Goal: Transaction & Acquisition: Download file/media

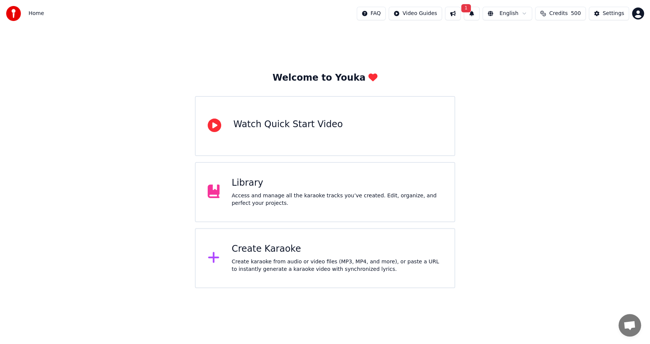
click at [476, 15] on button "1" at bounding box center [472, 14] width 16 height 14
click at [523, 36] on button "Update" at bounding box center [533, 37] width 32 height 14
click at [328, 214] on div "Library Access and manage all the karaoke tracks you’ve created. Edit, organize…" at bounding box center [325, 192] width 260 height 60
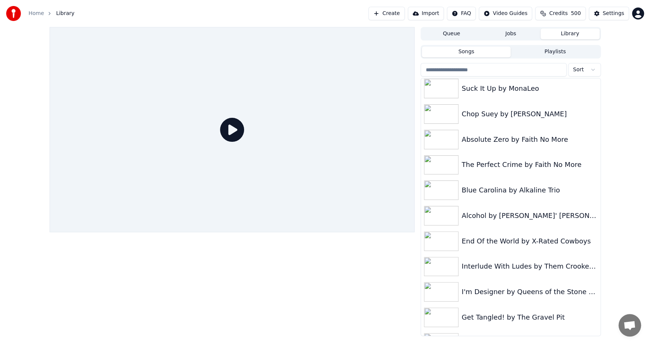
scroll to position [325, 0]
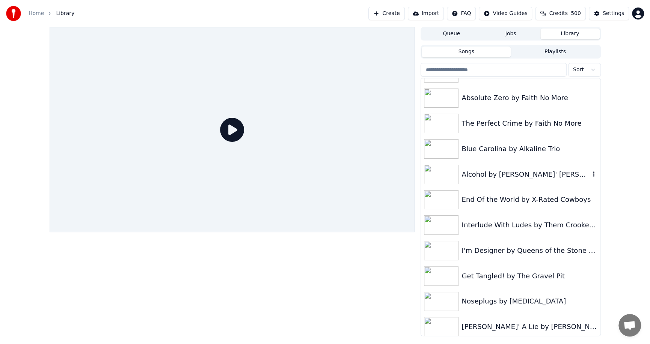
click at [474, 173] on div "Alcohol by [PERSON_NAME]' [PERSON_NAME]" at bounding box center [525, 174] width 128 height 11
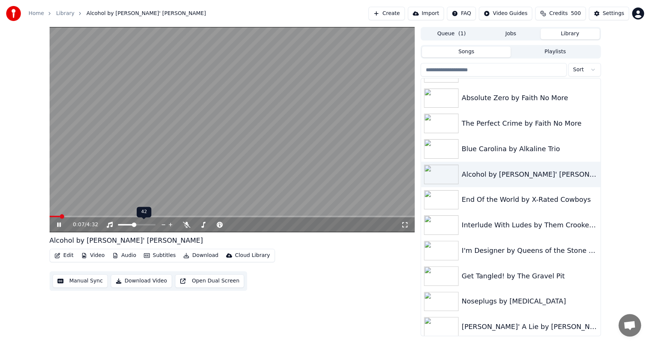
click at [133, 225] on span at bounding box center [134, 225] width 5 height 5
click at [134, 225] on span at bounding box center [134, 225] width 5 height 5
click at [137, 225] on span at bounding box center [134, 225] width 5 height 5
click at [137, 225] on span at bounding box center [137, 225] width 5 height 5
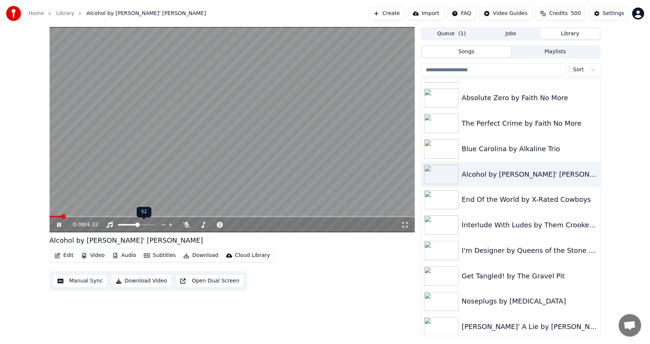
click at [137, 225] on span at bounding box center [137, 225] width 5 height 5
click at [140, 225] on span at bounding box center [137, 225] width 5 height 5
click at [140, 225] on span at bounding box center [139, 225] width 5 height 5
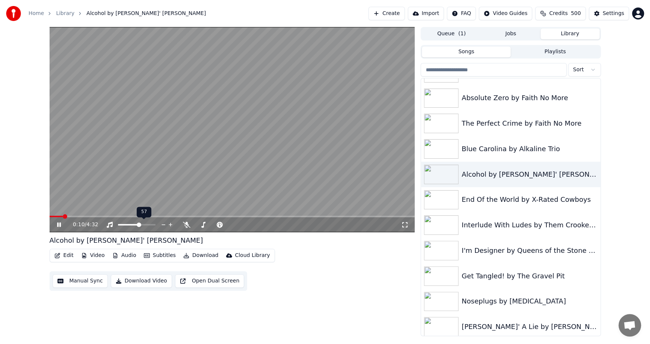
click at [141, 225] on span at bounding box center [139, 225] width 5 height 5
click at [146, 225] on span at bounding box center [137, 225] width 38 height 2
click at [148, 225] on span at bounding box center [145, 225] width 5 height 5
click at [155, 225] on span at bounding box center [153, 225] width 5 height 5
click at [59, 225] on icon at bounding box center [65, 225] width 18 height 6
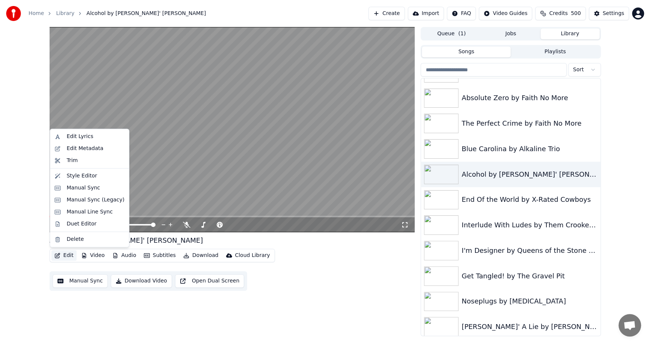
click at [65, 255] on button "Edit" at bounding box center [63, 255] width 25 height 11
click at [86, 199] on div "Manual Sync (Legacy)" at bounding box center [95, 200] width 58 height 8
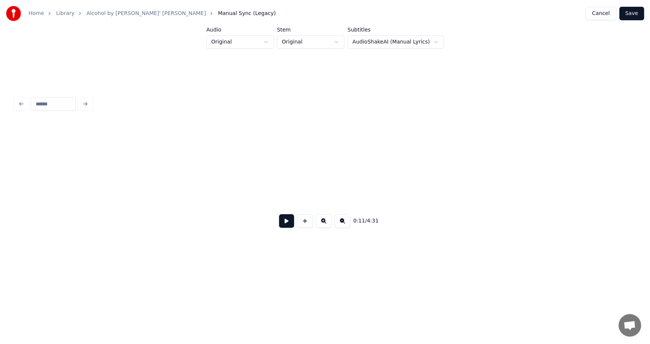
scroll to position [0, 832]
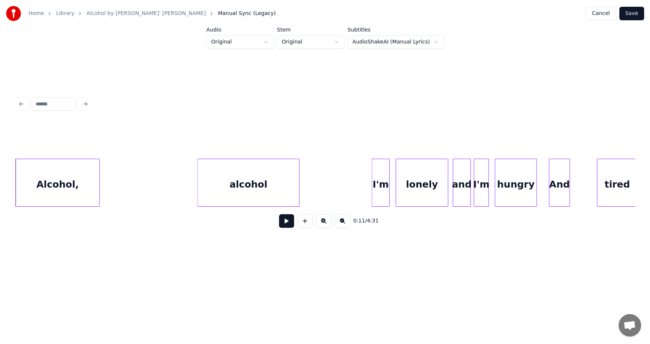
click at [430, 41] on html "Home Library Alcohol by Howlin' [PERSON_NAME] Manual Sync (Legacy) Cancel Save …" at bounding box center [325, 139] width 650 height 279
click at [275, 66] on html "Home Library Alcohol by Howlin' [PERSON_NAME] Manual Sync (Legacy) Cancel Save …" at bounding box center [325, 139] width 650 height 279
click at [338, 41] on html "Home Library Alcohol by Howlin' [PERSON_NAME] Manual Sync (Legacy) Cancel Save …" at bounding box center [325, 139] width 650 height 279
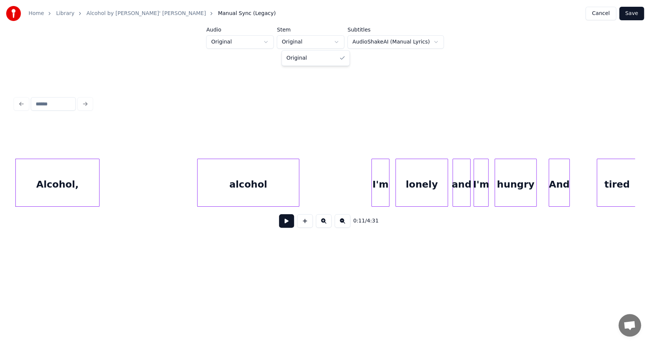
click at [329, 23] on html "Home Library Alcohol by Howlin' [PERSON_NAME] Manual Sync (Legacy) Cancel Save …" at bounding box center [325, 139] width 650 height 279
click at [272, 42] on html "Home Library Alcohol by Howlin' [PERSON_NAME] Manual Sync (Legacy) Cancel Save …" at bounding box center [325, 139] width 650 height 279
click at [282, 227] on html "Home Library Alcohol by Howlin' [PERSON_NAME] Manual Sync (Legacy) Cancel Save …" at bounding box center [325, 139] width 650 height 279
click at [284, 223] on button at bounding box center [286, 221] width 15 height 14
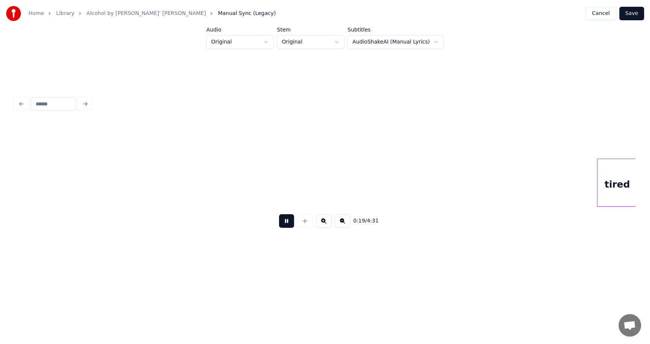
scroll to position [0, 1453]
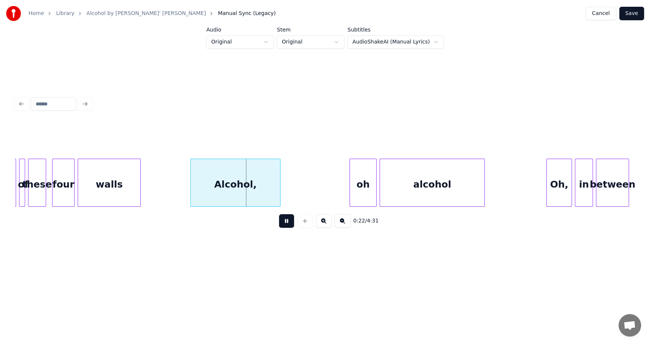
click at [284, 225] on button at bounding box center [286, 221] width 15 height 14
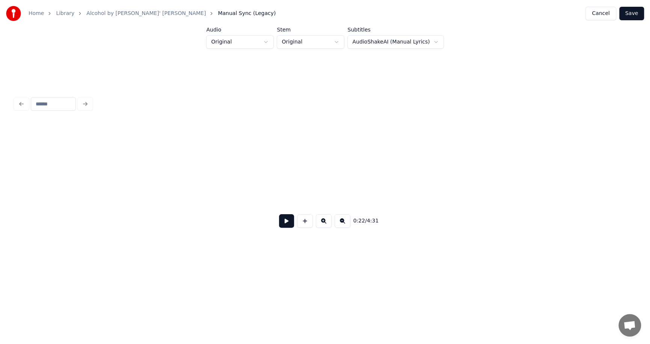
scroll to position [0, 0]
click at [39, 13] on link "Home" at bounding box center [36, 14] width 15 height 8
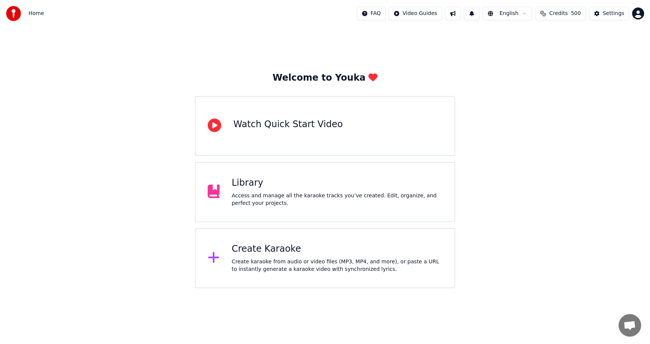
click at [285, 263] on div "Create karaoke from audio or video files (MP3, MP4, and more), or paste a URL t…" at bounding box center [337, 265] width 211 height 15
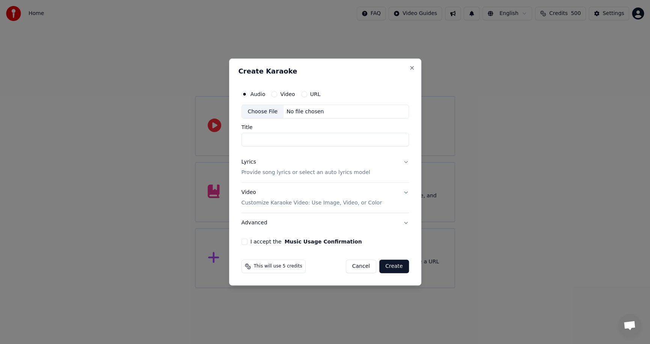
click at [304, 112] on div "No file chosen" at bounding box center [304, 112] width 43 height 8
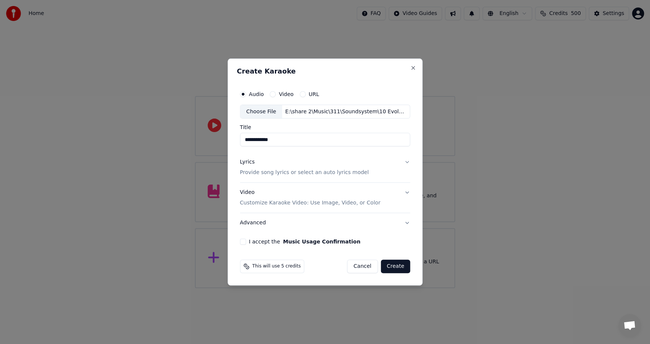
drag, startPoint x: 252, startPoint y: 139, endPoint x: 235, endPoint y: 138, distance: 17.7
click at [235, 138] on div "**********" at bounding box center [325, 173] width 195 height 228
drag, startPoint x: 252, startPoint y: 140, endPoint x: 241, endPoint y: 140, distance: 11.6
click at [241, 140] on div "**********" at bounding box center [325, 136] width 170 height 22
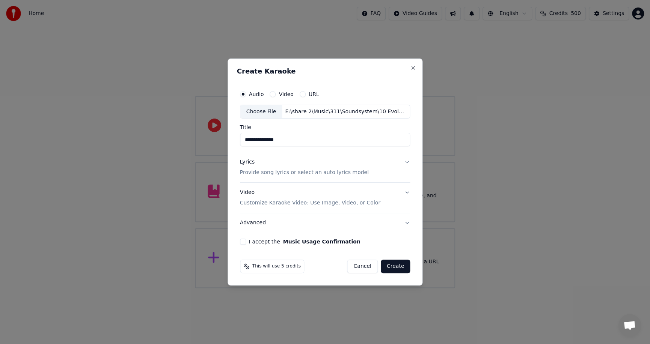
drag, startPoint x: 258, startPoint y: 139, endPoint x: 215, endPoint y: 139, distance: 43.2
click at [215, 139] on body "**********" at bounding box center [325, 144] width 650 height 288
click at [277, 138] on input "*********" at bounding box center [325, 140] width 170 height 14
type input "**********"
click at [404, 161] on button "Lyrics Provide song lyrics or select an auto lyrics model" at bounding box center [325, 168] width 170 height 30
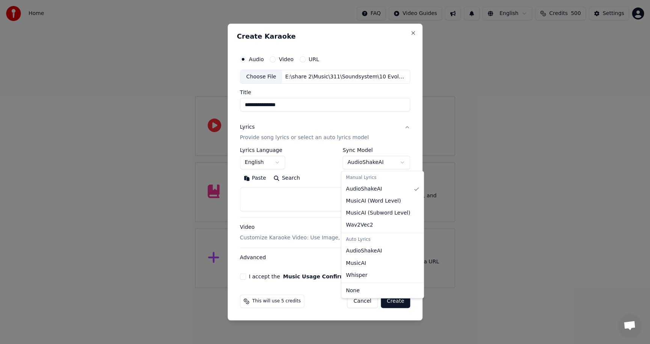
click at [399, 163] on body "**********" at bounding box center [325, 144] width 650 height 288
click at [529, 170] on div at bounding box center [325, 172] width 650 height 344
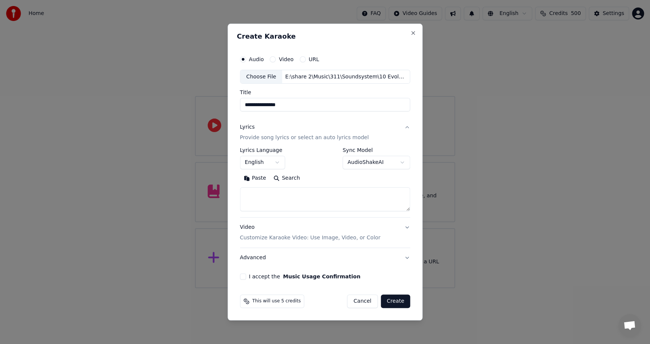
click at [286, 198] on textarea at bounding box center [325, 200] width 170 height 24
paste textarea "**********"
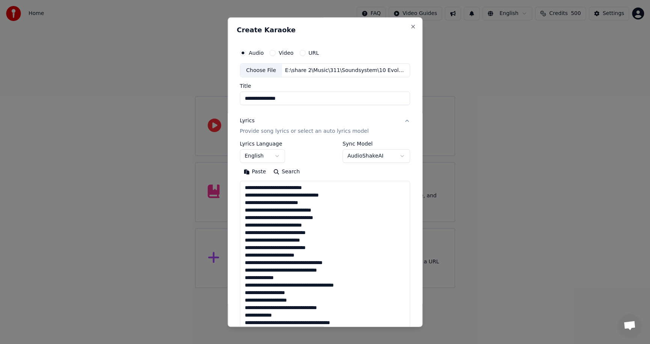
scroll to position [527, 0]
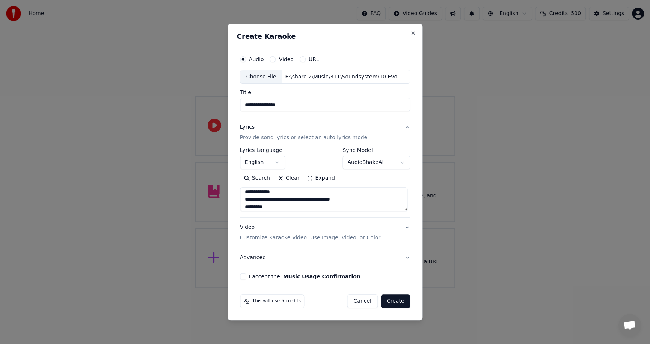
type textarea "**********"
click at [362, 237] on p "Customize Karaoke Video: Use Image, Video, or Color" at bounding box center [310, 238] width 140 height 8
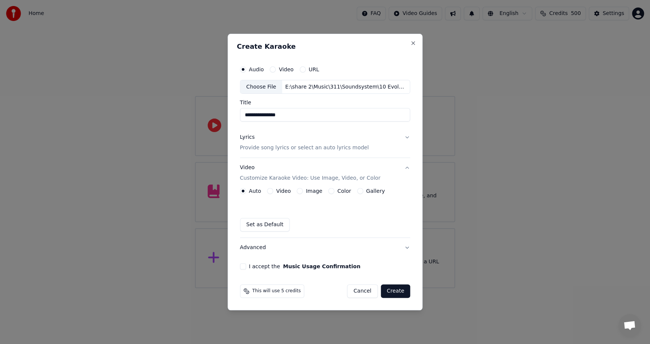
click at [300, 191] on button "Image" at bounding box center [300, 191] width 6 height 6
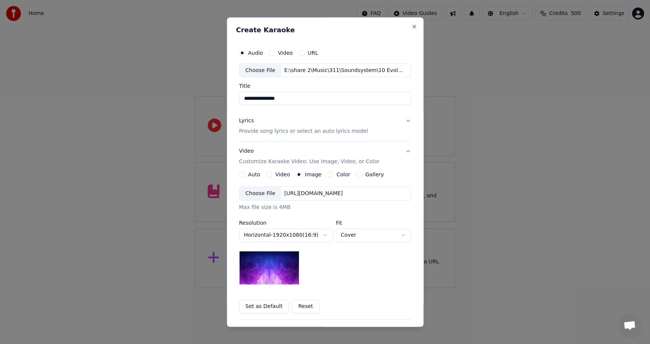
click at [322, 235] on body "**********" at bounding box center [325, 144] width 650 height 288
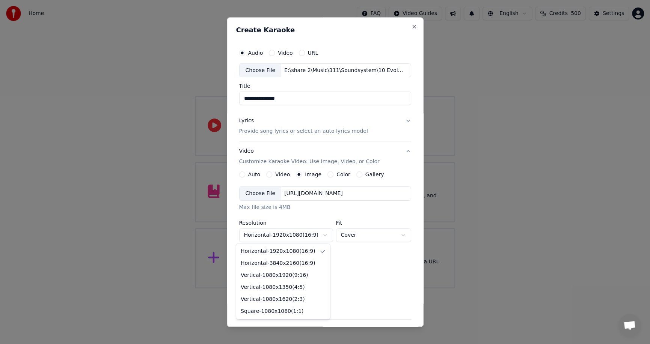
click at [363, 256] on body "**********" at bounding box center [325, 144] width 650 height 288
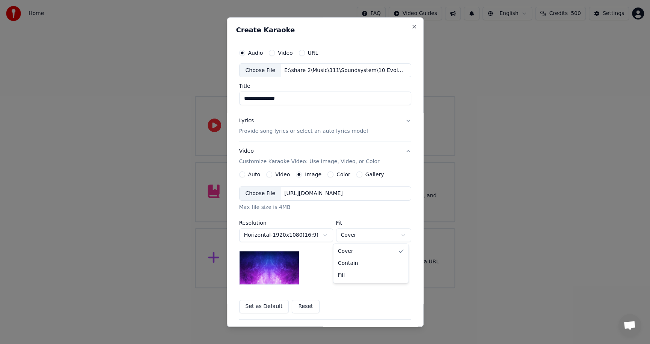
click at [396, 236] on body "**********" at bounding box center [325, 144] width 650 height 288
click at [379, 209] on body "**********" at bounding box center [325, 144] width 650 height 288
click at [363, 234] on body "**********" at bounding box center [325, 144] width 650 height 288
click at [343, 212] on body "**********" at bounding box center [325, 144] width 650 height 288
click at [256, 194] on div "Choose File" at bounding box center [261, 194] width 42 height 14
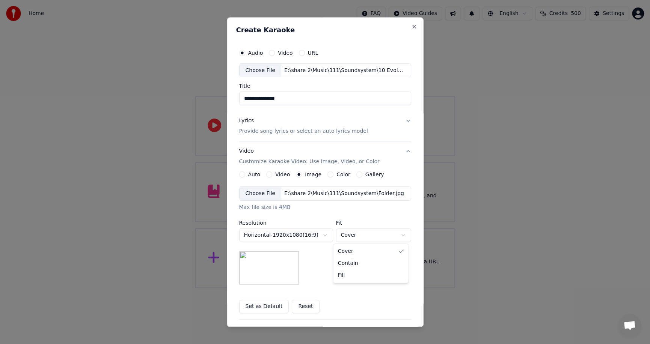
click at [387, 234] on body "**********" at bounding box center [325, 144] width 650 height 288
click at [394, 237] on body "**********" at bounding box center [325, 144] width 650 height 288
click at [398, 233] on body "**********" at bounding box center [325, 144] width 650 height 288
select select "*******"
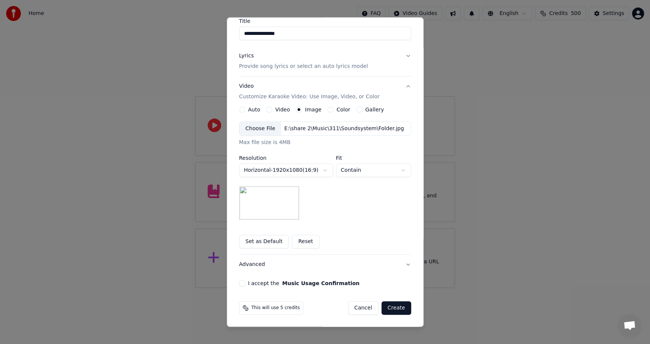
click at [239, 282] on button "I accept the Music Usage Confirmation" at bounding box center [242, 284] width 6 height 6
click at [254, 307] on span "This will use 5 credits" at bounding box center [276, 309] width 48 height 6
click at [276, 307] on span "This will use 5 credits" at bounding box center [276, 309] width 48 height 6
click at [398, 307] on button "Create" at bounding box center [396, 309] width 30 height 14
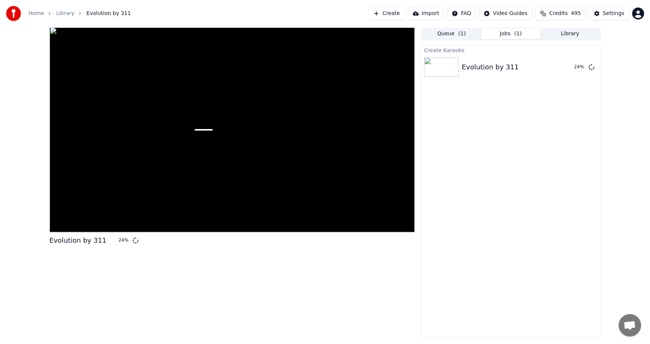
click at [71, 273] on div "Evolution by 311 24 %" at bounding box center [232, 182] width 365 height 310
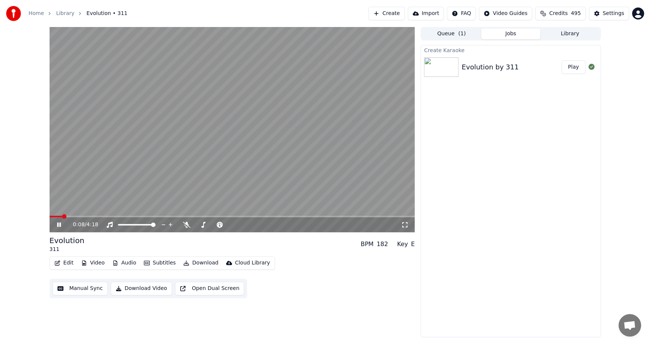
click at [60, 263] on button "Edit" at bounding box center [63, 263] width 25 height 11
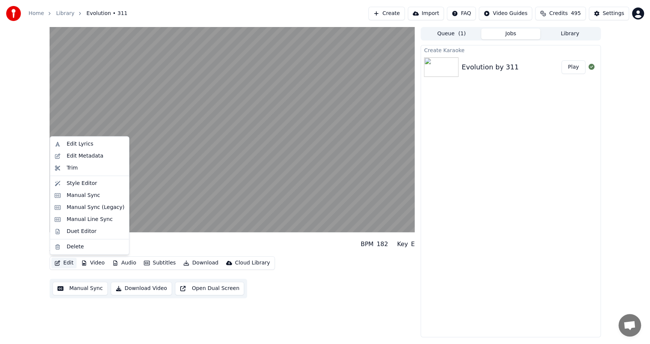
click at [67, 263] on button "Edit" at bounding box center [63, 263] width 25 height 11
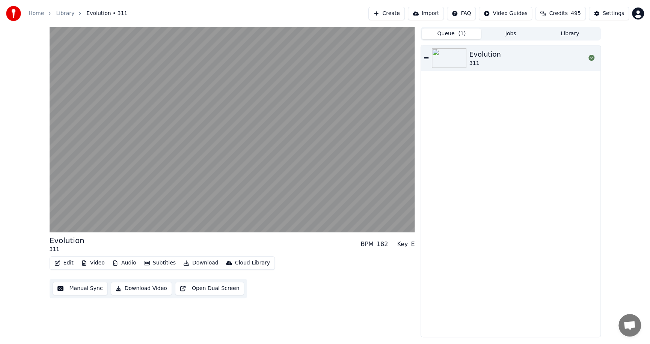
click at [456, 33] on button "Queue ( 1 )" at bounding box center [451, 34] width 59 height 11
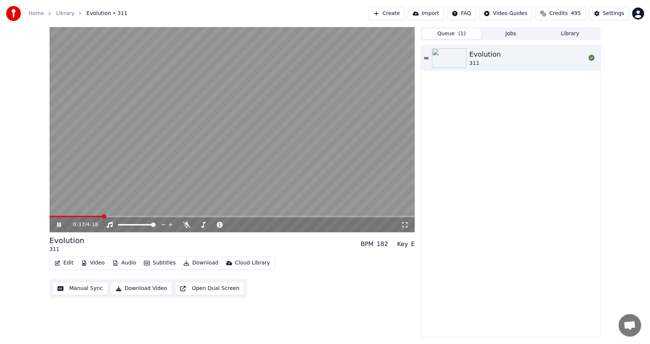
click at [59, 227] on icon at bounding box center [65, 225] width 18 height 6
click at [59, 224] on icon at bounding box center [59, 224] width 5 height 5
click at [439, 58] on img at bounding box center [449, 58] width 35 height 20
click at [56, 225] on icon at bounding box center [65, 225] width 18 height 6
click at [63, 266] on button "Edit" at bounding box center [63, 263] width 25 height 11
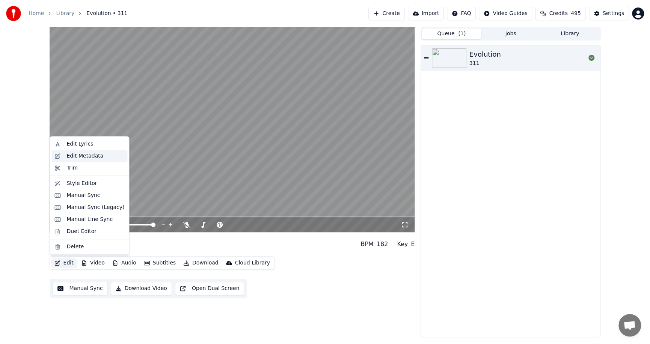
click at [84, 157] on div "Edit Metadata" at bounding box center [84, 156] width 37 height 8
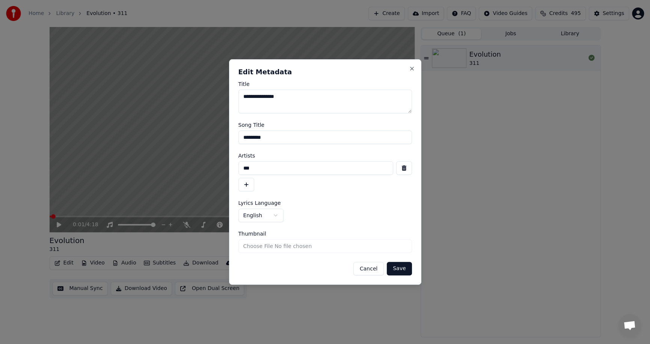
click at [255, 249] on input "Thumbnail" at bounding box center [324, 247] width 173 height 14
type input "**********"
click at [403, 267] on button "Save" at bounding box center [399, 269] width 25 height 14
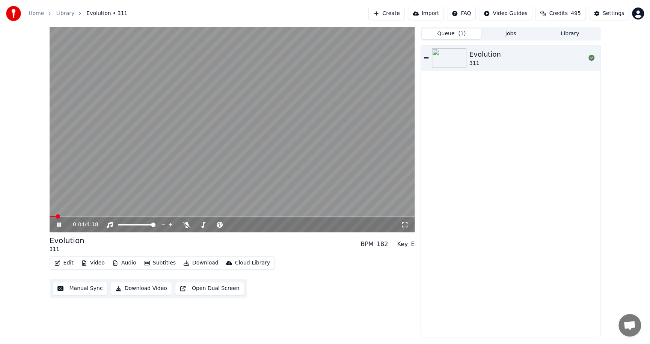
click at [59, 224] on icon at bounding box center [65, 225] width 18 height 6
click at [59, 224] on icon at bounding box center [59, 224] width 5 height 5
click at [58, 225] on icon at bounding box center [59, 225] width 4 height 5
click at [69, 263] on button "Edit" at bounding box center [63, 263] width 25 height 11
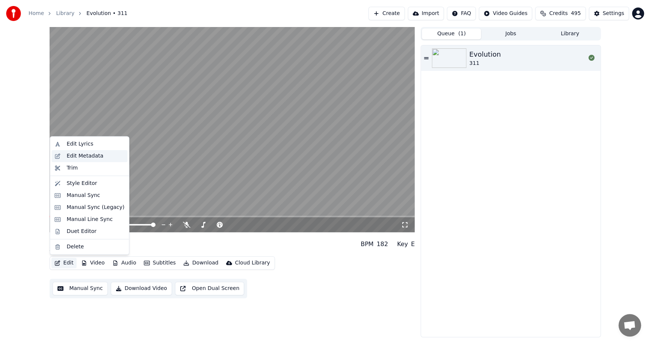
click at [94, 157] on div "Edit Metadata" at bounding box center [84, 156] width 37 height 8
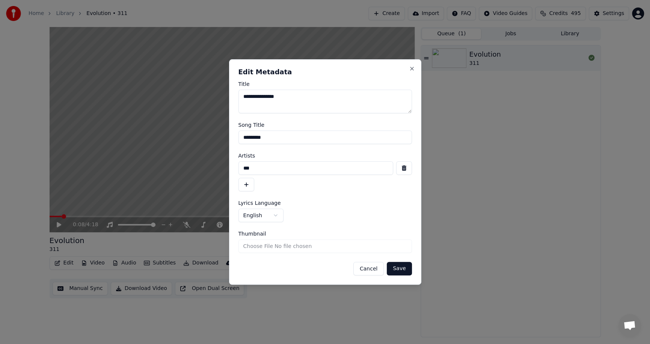
click at [375, 268] on button "Cancel" at bounding box center [368, 269] width 30 height 14
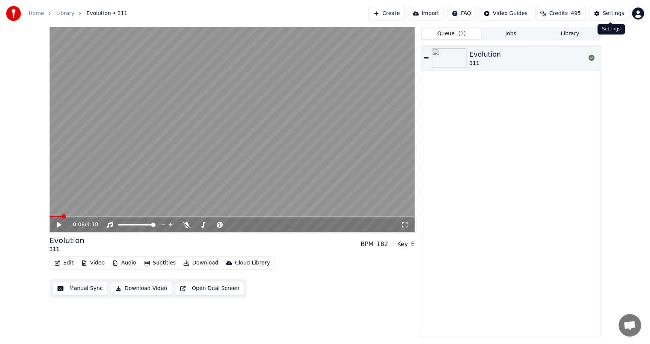
click at [601, 14] on button "Settings" at bounding box center [609, 14] width 40 height 14
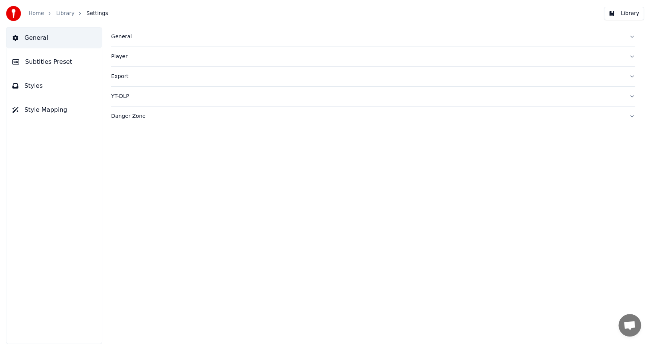
click at [630, 36] on button "General" at bounding box center [373, 37] width 524 height 20
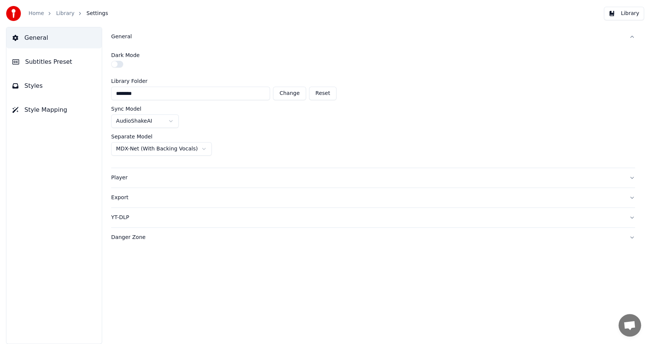
click at [195, 147] on html "Home Library Settings Library General Subtitles Preset Styles Style Mapping Gen…" at bounding box center [325, 172] width 650 height 344
click at [268, 143] on html "Home Library Settings Library General Subtitles Preset Styles Style Mapping Gen…" at bounding box center [325, 172] width 650 height 344
click at [61, 12] on link "Library" at bounding box center [65, 14] width 18 height 8
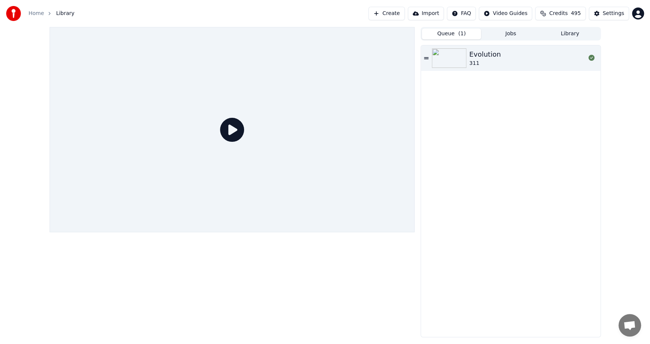
click at [456, 59] on img at bounding box center [449, 58] width 35 height 20
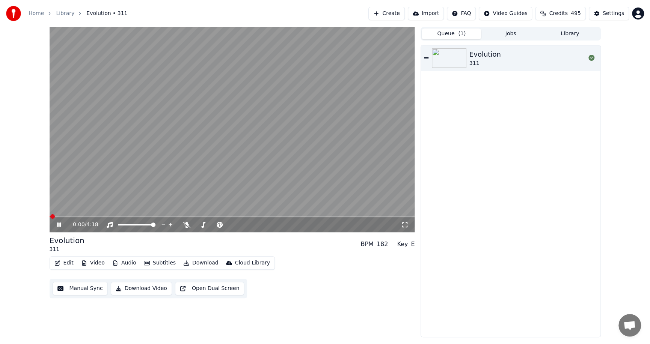
click at [58, 222] on icon at bounding box center [65, 225] width 18 height 6
click at [127, 264] on button "Audio" at bounding box center [124, 263] width 30 height 11
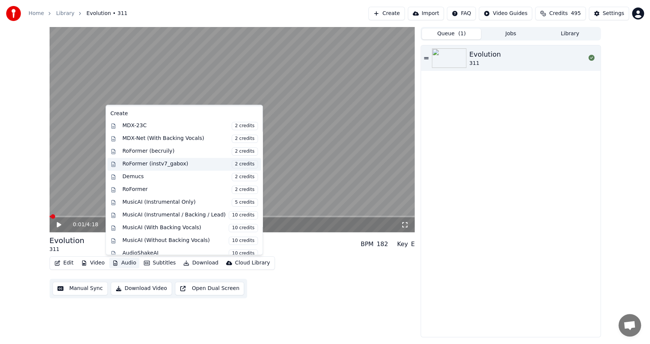
scroll to position [75, 0]
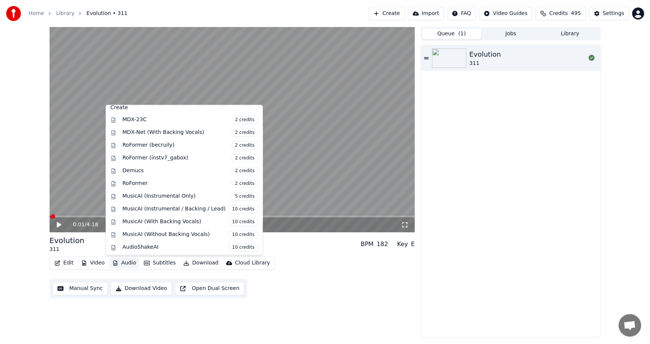
click at [468, 14] on html "Home Library Evolution • 311 Create Import FAQ Video Guides Credits 495 Setting…" at bounding box center [325, 172] width 650 height 344
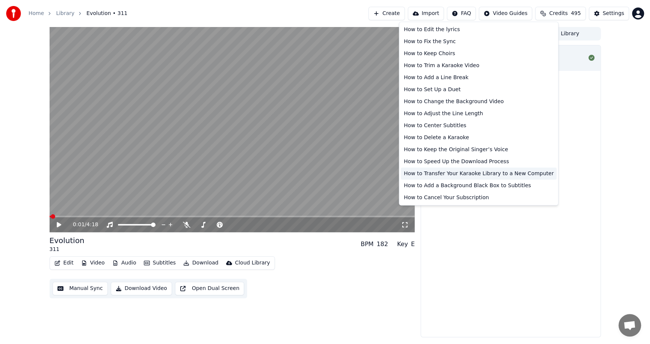
click at [458, 175] on div "How to Transfer Your Karaoke Library to a New Computer" at bounding box center [479, 173] width 156 height 12
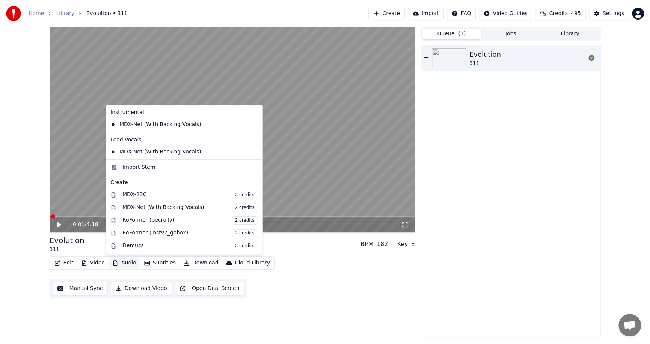
click at [130, 262] on button "Audio" at bounding box center [124, 263] width 30 height 11
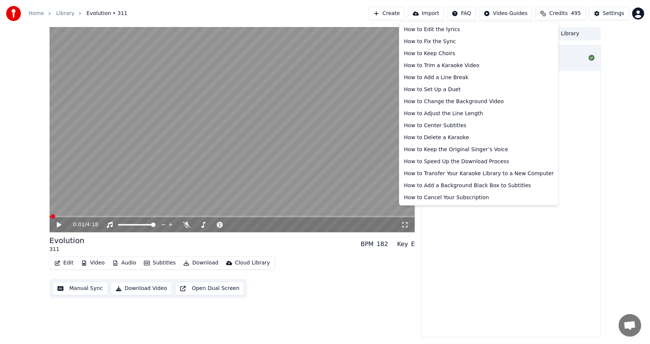
click at [473, 12] on html "Home Library Evolution • 311 Create Import FAQ Video Guides Credits 495 Setting…" at bounding box center [325, 172] width 650 height 344
click at [417, 283] on html "Home Library Evolution • 311 Create Import FAQ Video Guides Credits 495 Setting…" at bounding box center [325, 172] width 650 height 344
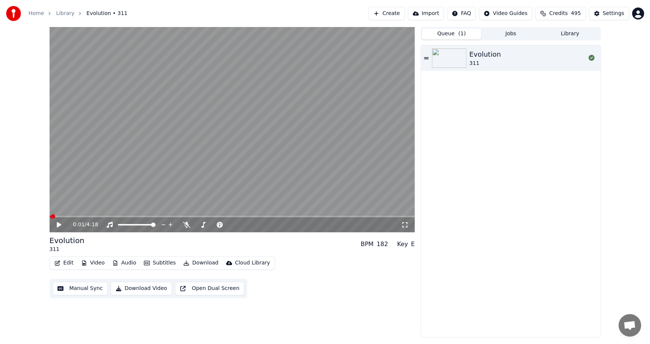
click at [130, 262] on button "Audio" at bounding box center [124, 263] width 30 height 11
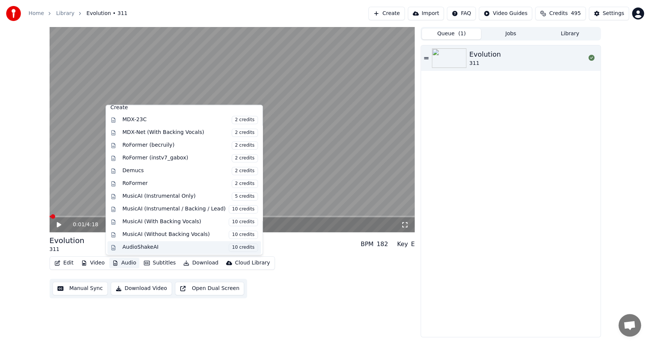
click at [146, 245] on div "AudioShakeAI 10 credits" at bounding box center [190, 248] width 136 height 8
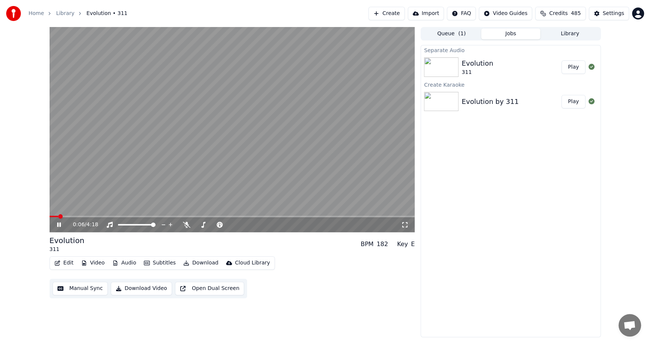
click at [75, 215] on video at bounding box center [232, 129] width 365 height 205
click at [65, 217] on span at bounding box center [65, 216] width 5 height 5
click at [57, 225] on icon at bounding box center [59, 224] width 5 height 5
click at [75, 218] on span at bounding box center [76, 216] width 5 height 5
click at [84, 217] on span at bounding box center [86, 216] width 5 height 5
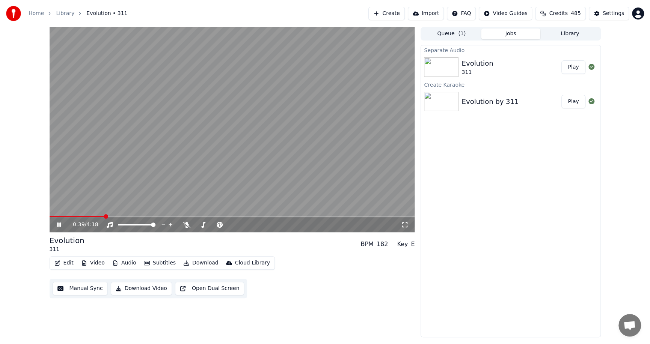
click at [108, 216] on span at bounding box center [106, 216] width 5 height 5
click at [58, 224] on icon at bounding box center [65, 225] width 18 height 6
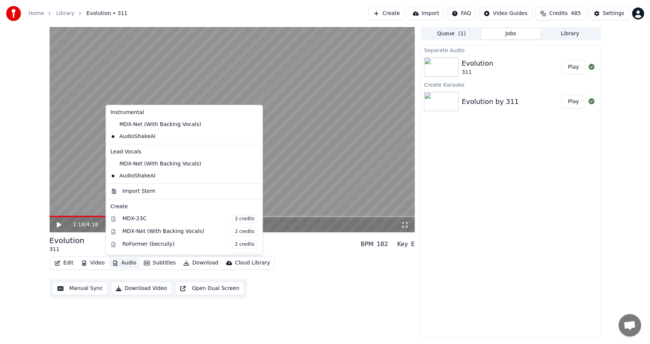
click at [126, 263] on button "Audio" at bounding box center [124, 263] width 30 height 11
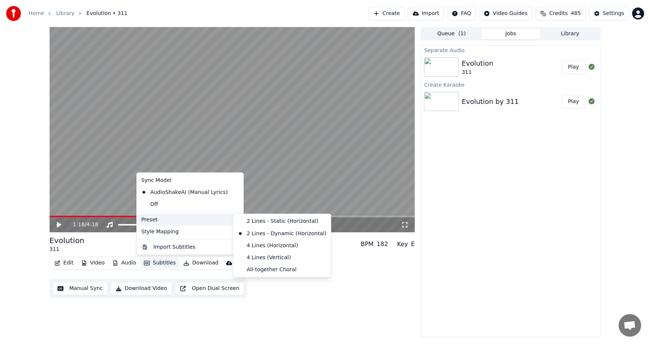
click at [415, 306] on div "1:16 / 4:18 Evolution 311 BPM 182 Key E Edit Video Audio Subtitles Download Clo…" at bounding box center [325, 182] width 563 height 310
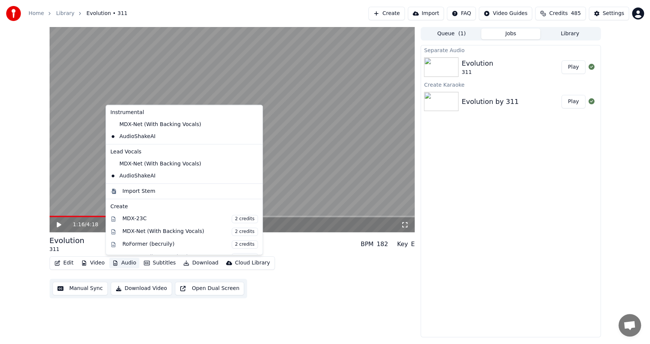
click at [118, 264] on button "Audio" at bounding box center [124, 263] width 30 height 11
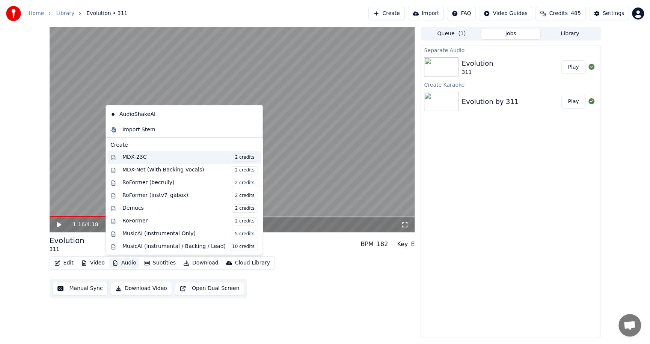
scroll to position [99, 0]
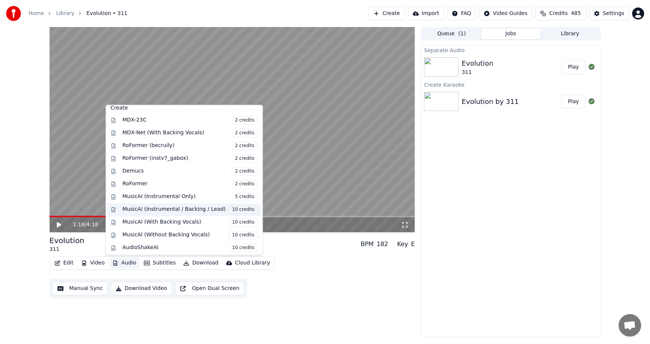
click at [182, 209] on div "MusicAI (Instrumental / Backing / Lead) 10 credits" at bounding box center [190, 210] width 136 height 8
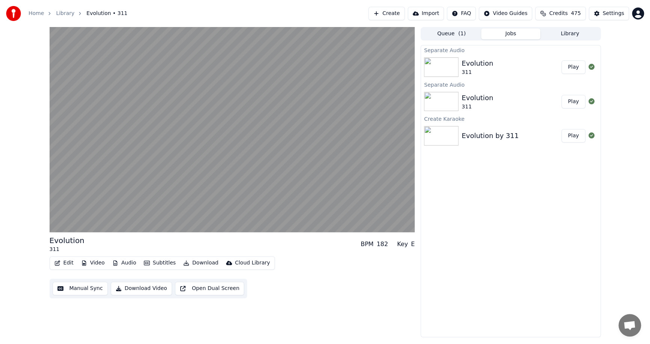
click at [125, 263] on button "Audio" at bounding box center [124, 263] width 30 height 11
click at [501, 235] on div "Separate Audio Evolution 311 Play Separate Audio Evolution 311 Play Create Kara…" at bounding box center [510, 191] width 180 height 292
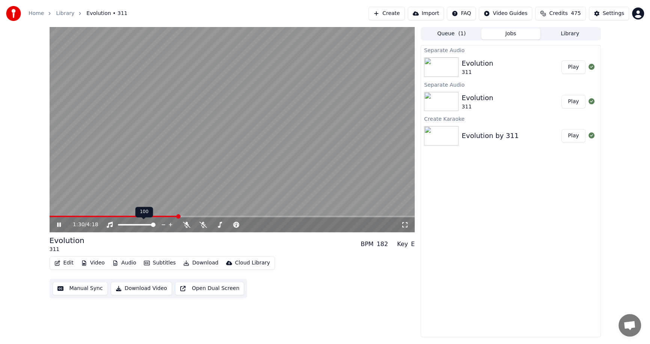
click at [134, 216] on span at bounding box center [114, 217] width 128 height 2
click at [104, 216] on span at bounding box center [107, 217] width 114 height 2
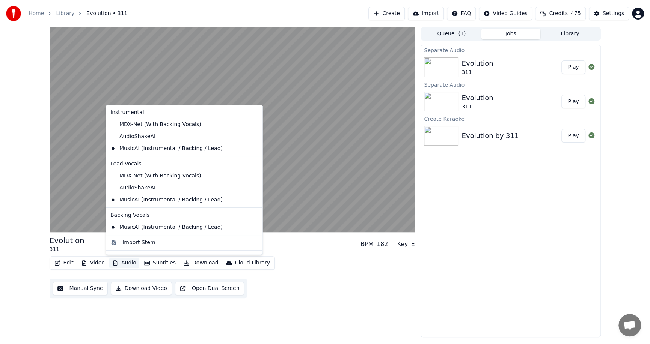
click at [128, 261] on button "Audio" at bounding box center [124, 263] width 30 height 11
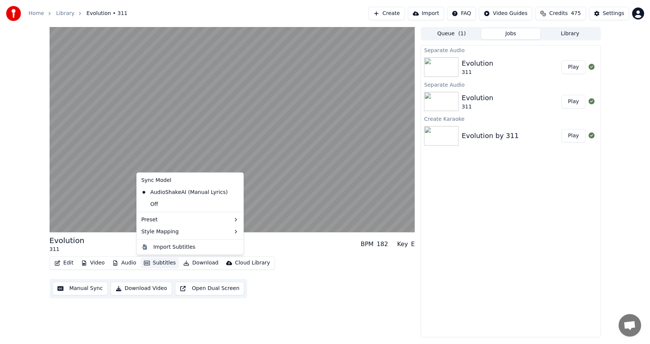
click at [315, 254] on div "Evolution 311 BPM 182 Key E Edit Video Audio Subtitles Download Cloud Library M…" at bounding box center [232, 266] width 365 height 63
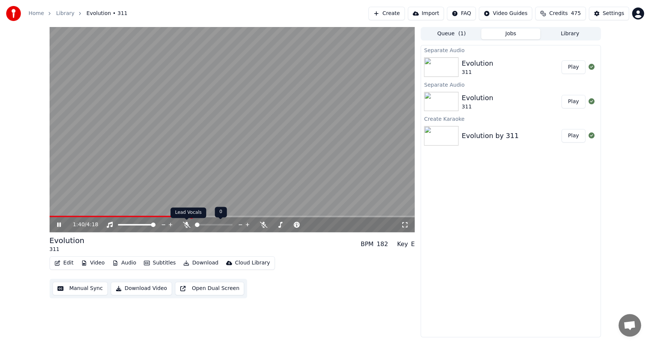
click at [187, 226] on icon at bounding box center [187, 225] width 8 height 6
click at [187, 226] on icon at bounding box center [187, 225] width 4 height 6
click at [185, 225] on icon at bounding box center [187, 225] width 8 height 6
click at [202, 225] on icon at bounding box center [203, 225] width 8 height 6
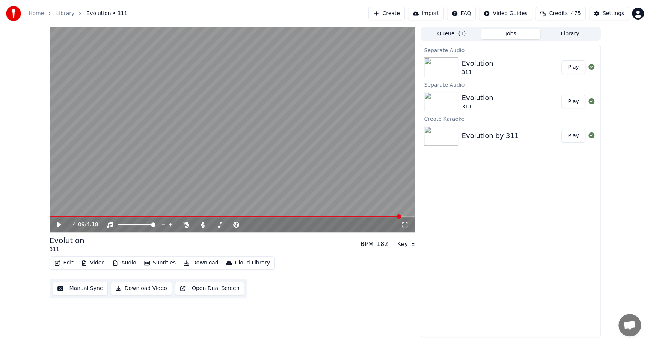
click at [401, 217] on span at bounding box center [225, 217] width 351 height 2
click at [59, 224] on icon at bounding box center [59, 224] width 5 height 5
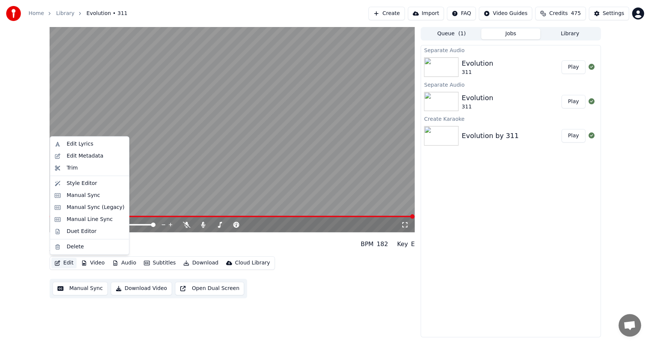
click at [68, 261] on button "Edit" at bounding box center [63, 263] width 25 height 11
click at [90, 142] on div "Edit Lyrics" at bounding box center [95, 144] width 58 height 8
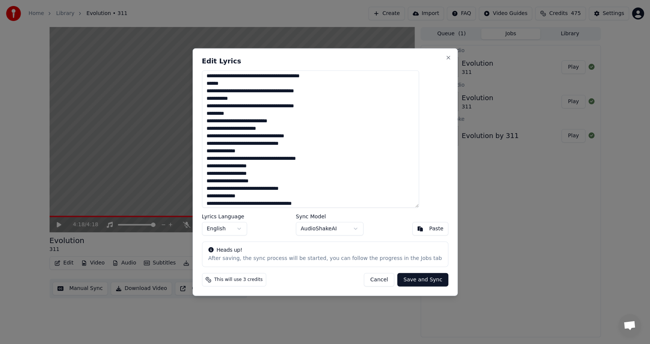
scroll to position [417, 0]
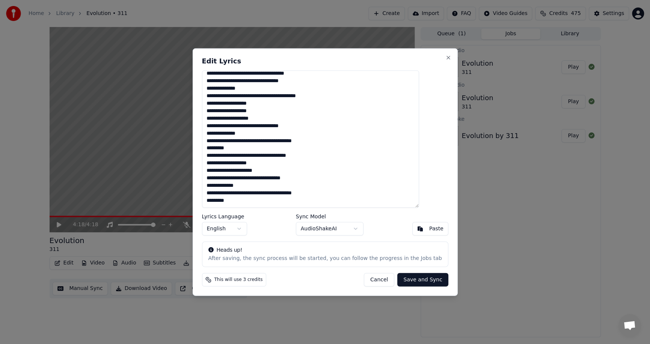
drag, startPoint x: 318, startPoint y: 156, endPoint x: 209, endPoint y: 155, distance: 109.2
click at [209, 155] on div "Edit Lyrics Lyrics Language English Sync Model AudioShakeAI Paste Heads up! Aft…" at bounding box center [324, 172] width 265 height 248
drag, startPoint x: 324, startPoint y: 154, endPoint x: 219, endPoint y: 155, distance: 104.8
click at [219, 155] on textarea at bounding box center [310, 139] width 217 height 138
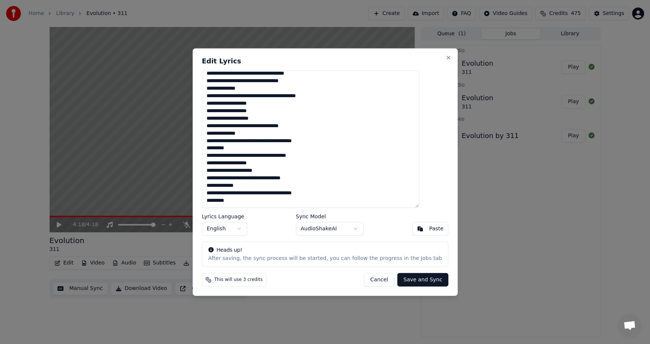
click at [294, 200] on textarea at bounding box center [310, 139] width 217 height 138
paste textarea "**********"
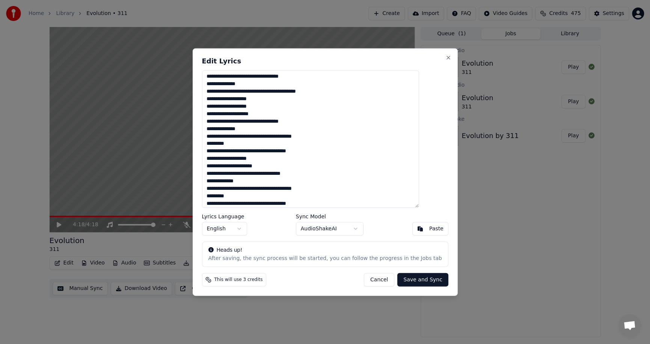
scroll to position [424, 0]
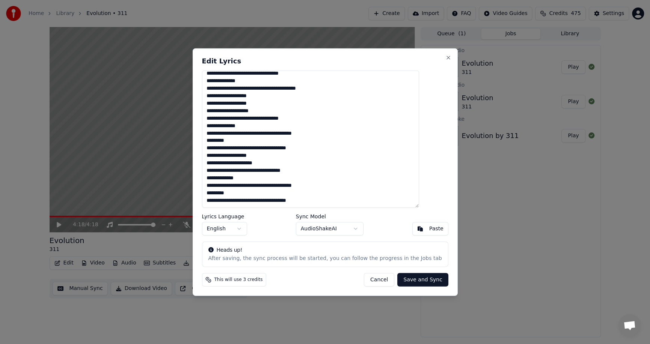
type textarea "**********"
click at [404, 280] on button "Save and Sync" at bounding box center [422, 280] width 51 height 14
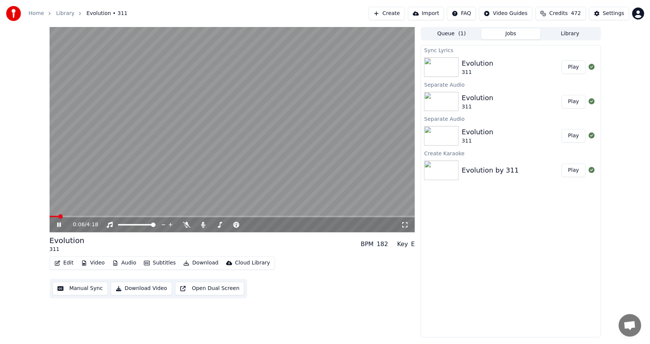
click at [122, 216] on span at bounding box center [232, 217] width 365 height 2
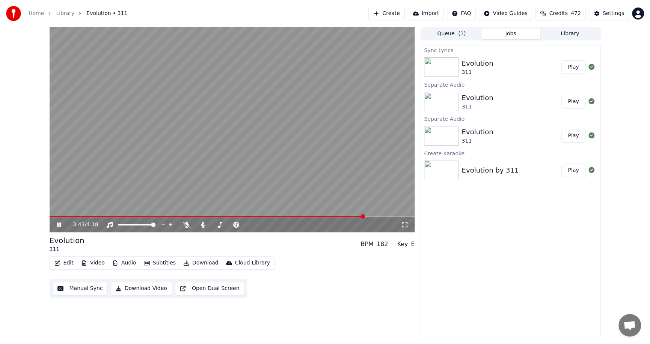
click at [364, 217] on span at bounding box center [232, 217] width 365 height 2
click at [60, 226] on icon at bounding box center [59, 225] width 4 height 5
click at [317, 321] on div "4:01 / 4:18 Evolution 311 BPM 182 Key E Edit Video Audio Subtitles Download Clo…" at bounding box center [232, 182] width 365 height 310
click at [66, 261] on button "Edit" at bounding box center [63, 263] width 25 height 11
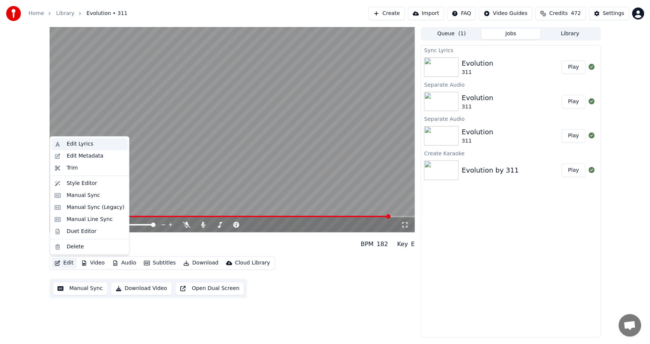
click at [83, 146] on div "Edit Lyrics" at bounding box center [79, 144] width 27 height 8
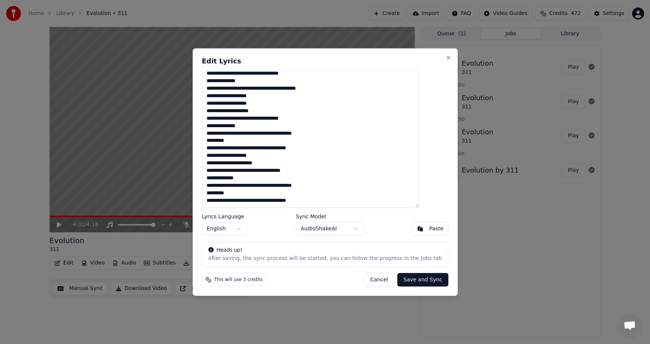
click at [249, 163] on textarea at bounding box center [310, 139] width 217 height 138
drag, startPoint x: 283, startPoint y: 87, endPoint x: 334, endPoint y: 91, distance: 50.8
click at [334, 91] on textarea at bounding box center [310, 139] width 217 height 138
click at [339, 90] on textarea at bounding box center [310, 139] width 217 height 138
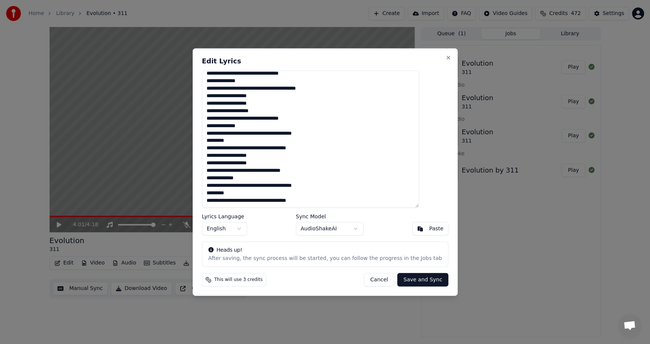
click at [269, 146] on textarea at bounding box center [310, 139] width 217 height 138
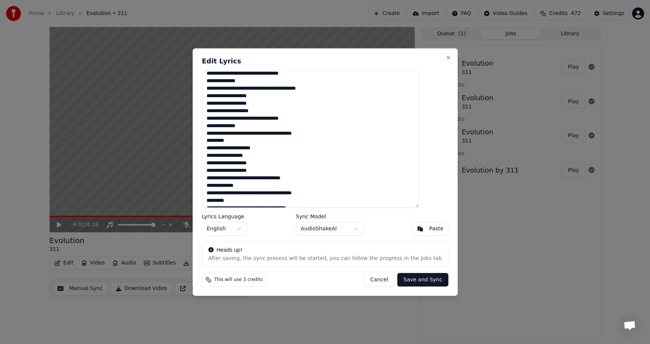
scroll to position [432, 0]
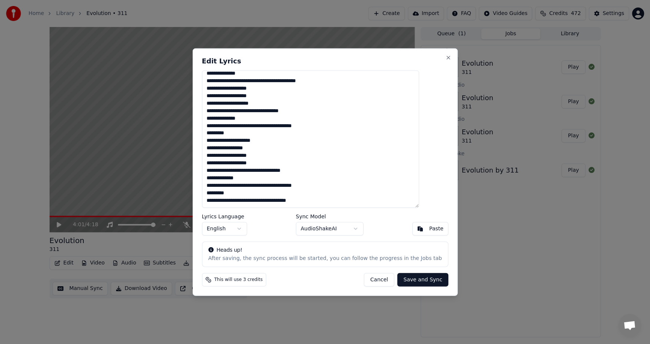
click at [231, 157] on textarea at bounding box center [310, 139] width 217 height 138
click at [251, 157] on textarea at bounding box center [310, 139] width 217 height 138
click at [263, 186] on textarea at bounding box center [310, 139] width 217 height 138
click at [270, 202] on textarea at bounding box center [310, 139] width 217 height 138
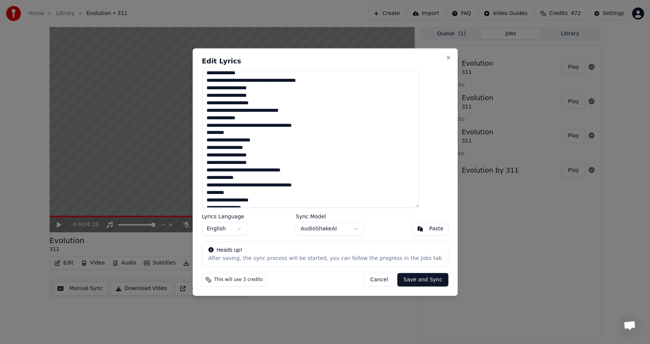
scroll to position [440, 0]
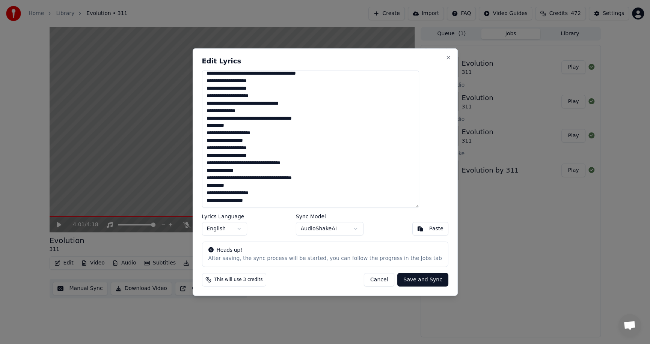
click at [223, 143] on textarea at bounding box center [310, 139] width 217 height 138
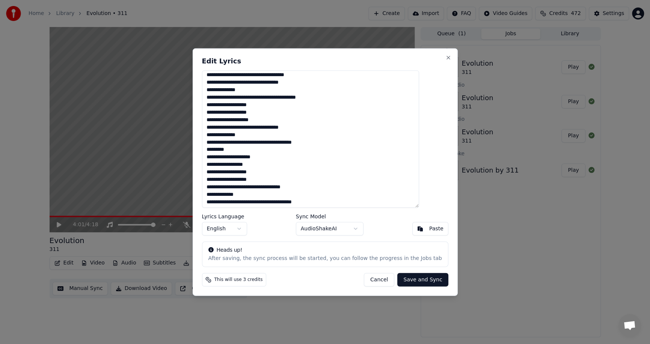
scroll to position [402, 0]
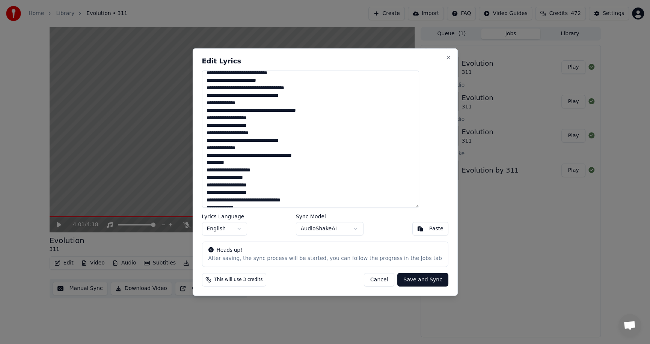
click at [264, 157] on textarea at bounding box center [310, 139] width 217 height 138
click at [259, 157] on textarea at bounding box center [310, 139] width 217 height 138
click at [261, 157] on textarea at bounding box center [310, 139] width 217 height 138
click at [264, 157] on textarea at bounding box center [310, 139] width 217 height 138
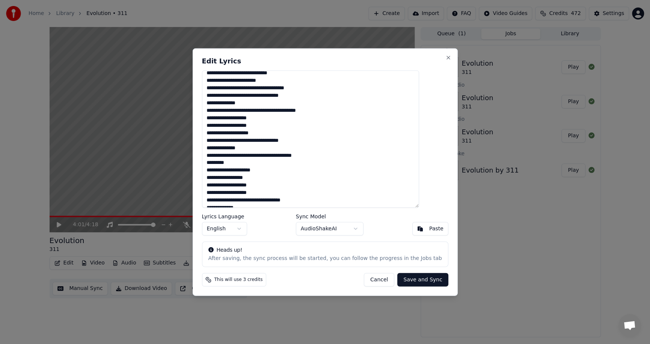
click at [264, 157] on textarea at bounding box center [310, 139] width 217 height 138
click at [262, 155] on textarea at bounding box center [310, 139] width 217 height 138
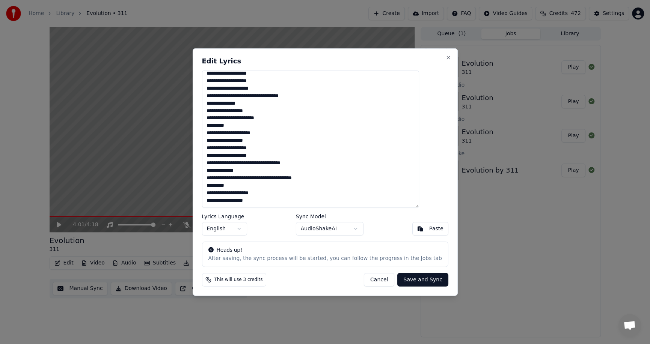
click at [221, 126] on textarea at bounding box center [310, 139] width 217 height 138
click at [285, 128] on textarea at bounding box center [310, 139] width 217 height 138
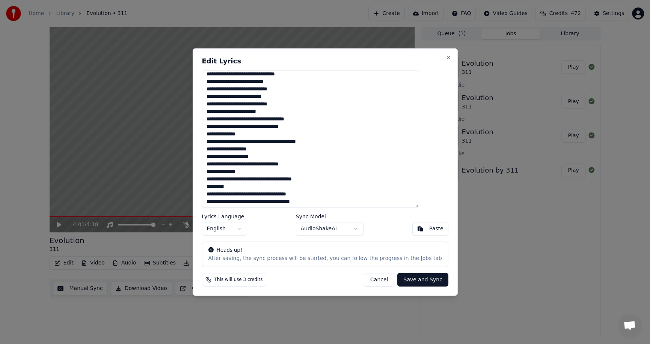
scroll to position [0, 0]
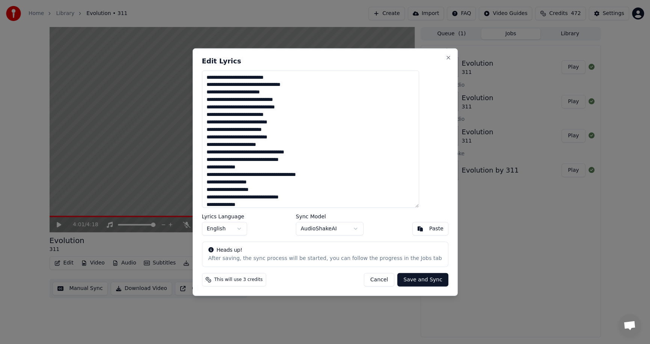
type textarea "**********"
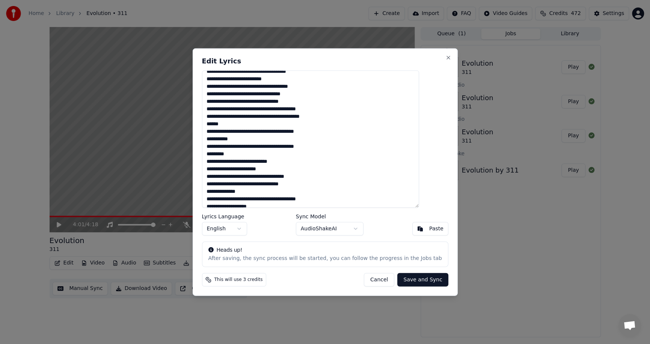
scroll to position [289, 0]
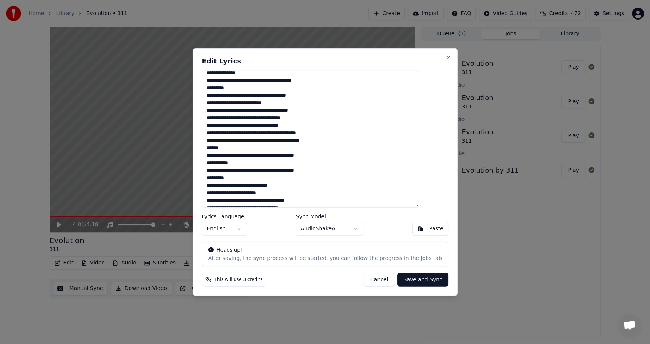
click at [411, 279] on button "Save and Sync" at bounding box center [422, 280] width 51 height 14
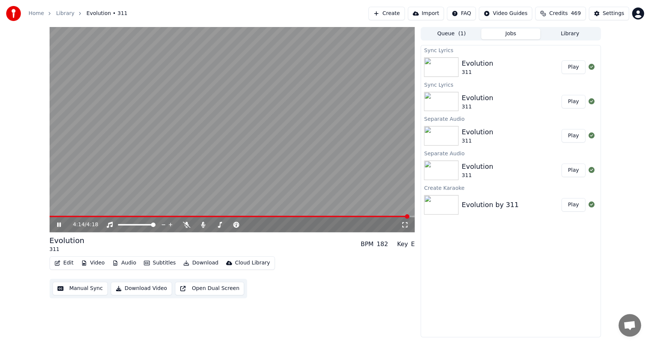
click at [58, 225] on icon at bounding box center [59, 225] width 4 height 5
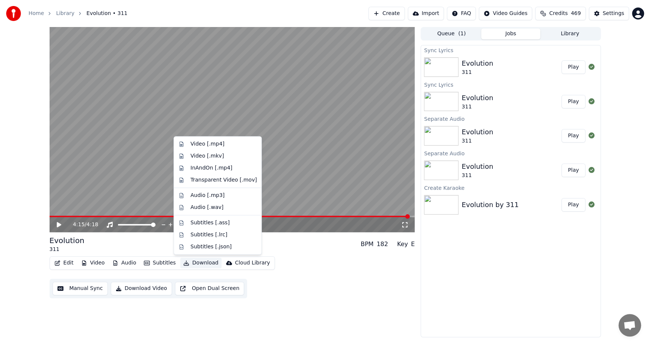
click at [200, 263] on button "Download" at bounding box center [200, 263] width 41 height 11
click at [347, 266] on div "Edit Video Audio Subtitles Download Cloud Library Manual Sync Download Video Op…" at bounding box center [232, 277] width 365 height 42
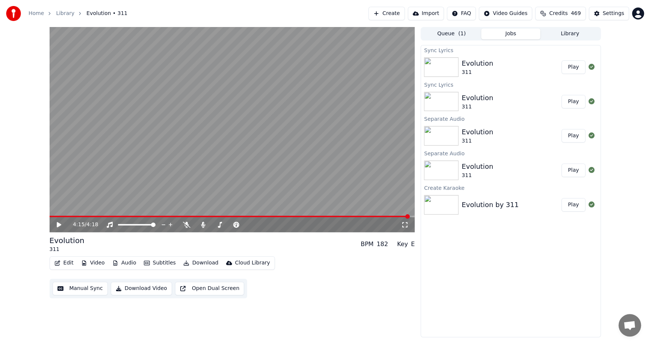
click at [200, 262] on button "Download" at bounding box center [200, 263] width 41 height 11
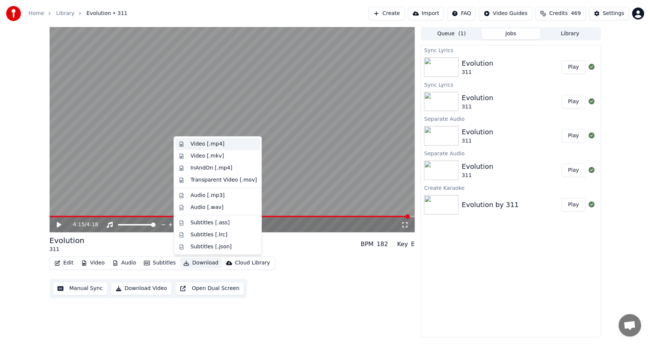
click at [224, 143] on div "Video [.mp4]" at bounding box center [223, 144] width 66 height 8
